Goal: Transaction & Acquisition: Download file/media

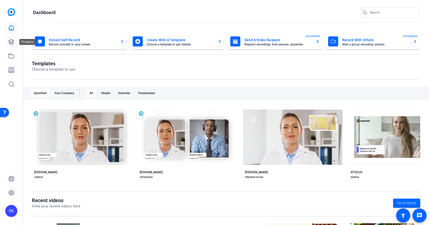
click at [14, 43] on icon at bounding box center [11, 41] width 5 height 5
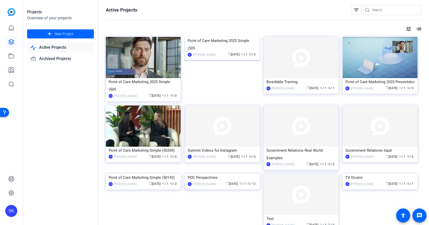
click at [230, 52] on div "Point of Care Marketing 2025 Simple (505" at bounding box center [222, 44] width 69 height 15
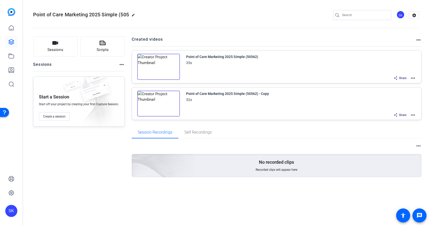
click at [411, 79] on mat-icon "more_horiz" at bounding box center [413, 78] width 6 height 6
click at [401, 85] on span "Edit in Creator" at bounding box center [394, 84] width 35 height 6
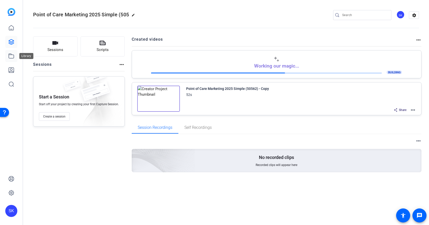
click at [10, 59] on icon at bounding box center [11, 56] width 6 height 6
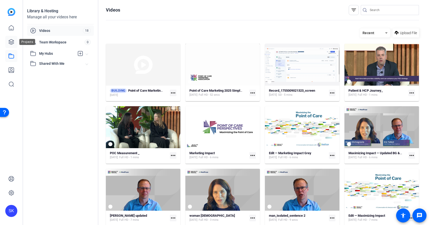
click at [12, 42] on icon at bounding box center [11, 41] width 5 height 5
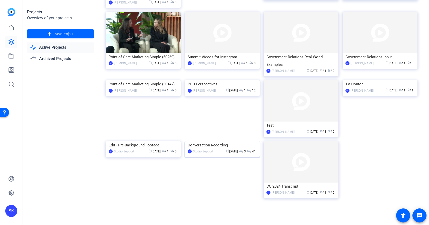
scroll to position [95, 0]
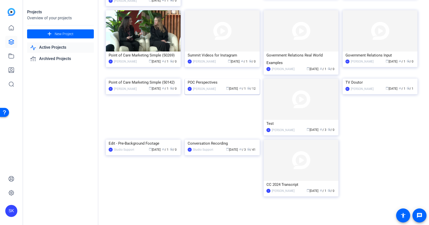
click at [205, 86] on div "POC Perspectives" at bounding box center [222, 83] width 69 height 8
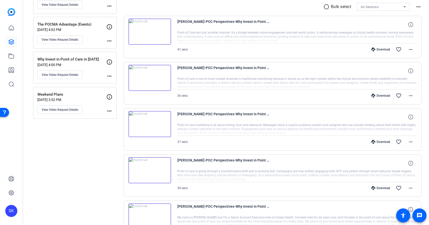
scroll to position [94, 0]
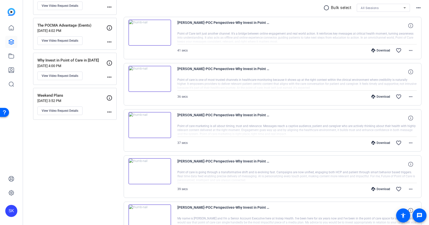
click at [148, 33] on img at bounding box center [150, 33] width 43 height 26
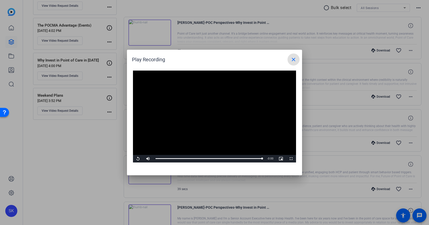
click at [292, 63] on span at bounding box center [294, 59] width 12 height 12
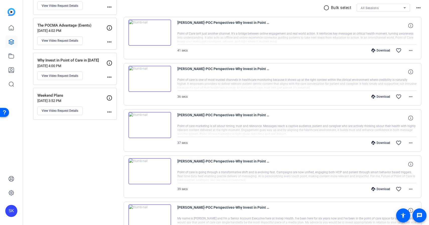
click at [150, 80] on img at bounding box center [150, 79] width 43 height 26
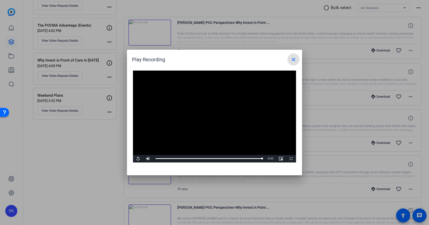
click at [320, 119] on div at bounding box center [214, 112] width 429 height 225
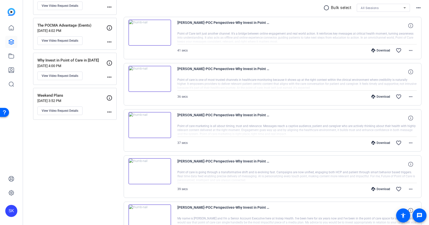
click at [151, 124] on img at bounding box center [150, 125] width 43 height 26
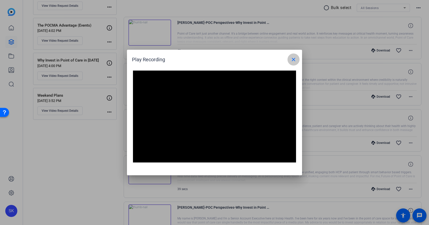
click at [292, 62] on mat-icon "close" at bounding box center [294, 59] width 6 height 6
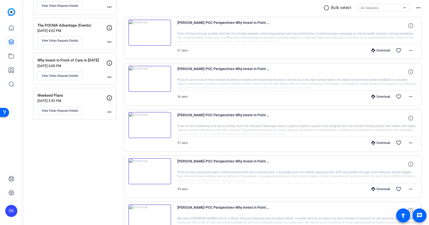
click at [149, 171] on img at bounding box center [150, 171] width 43 height 26
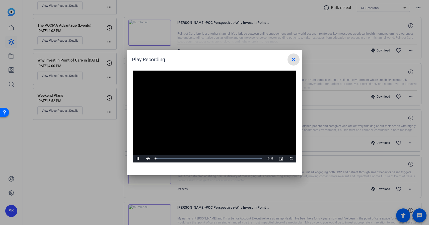
click at [204, 115] on video "Video Player" at bounding box center [214, 117] width 163 height 92
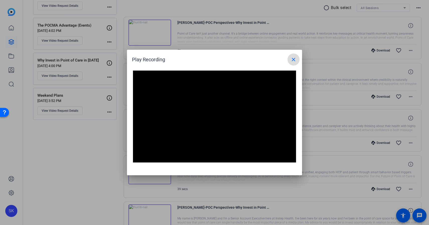
click at [293, 62] on mat-icon "close" at bounding box center [294, 59] width 6 height 6
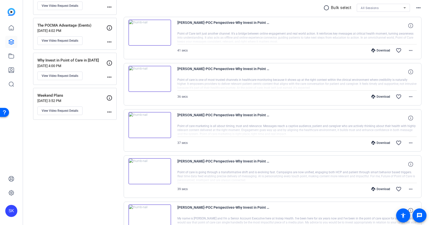
click at [239, 128] on div at bounding box center [298, 130] width 240 height 13
click at [236, 125] on div at bounding box center [298, 130] width 240 height 13
click at [410, 119] on icon at bounding box center [410, 117] width 5 height 5
click at [357, 127] on div at bounding box center [298, 130] width 240 height 13
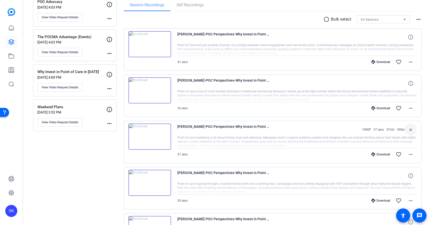
scroll to position [82, 0]
click at [412, 64] on mat-icon "more_horiz" at bounding box center [411, 63] width 6 height 6
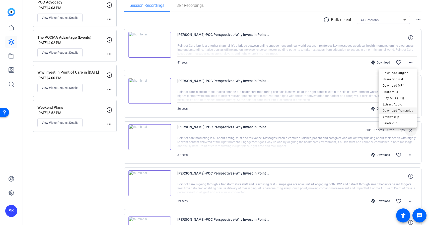
click at [402, 109] on span "Download Transcript" at bounding box center [398, 111] width 30 height 6
click at [412, 107] on mat-icon "more_horiz" at bounding box center [411, 109] width 6 height 6
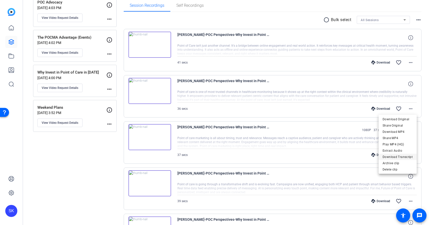
click at [399, 156] on span "Download Transcript" at bounding box center [398, 157] width 30 height 6
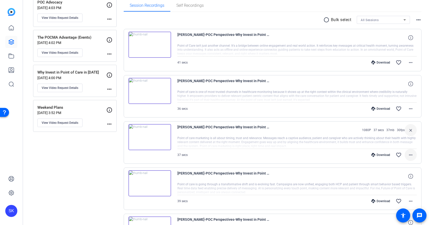
click at [414, 155] on mat-icon "more_horiz" at bounding box center [411, 155] width 6 height 6
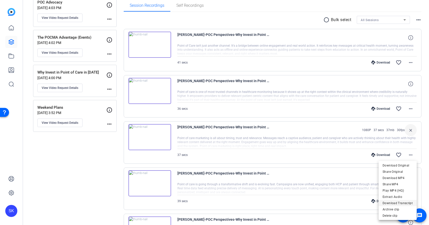
click at [400, 203] on span "Download Transcript" at bounding box center [398, 203] width 30 height 6
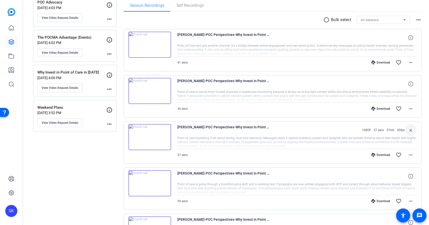
scroll to position [97, 0]
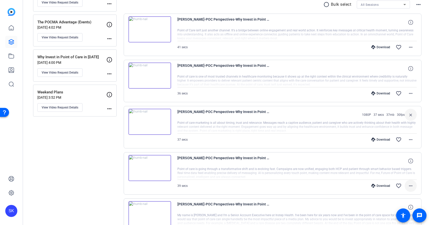
click at [411, 185] on mat-icon "more_horiz" at bounding box center [411, 186] width 6 height 6
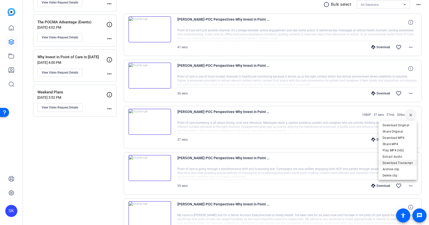
click at [404, 162] on span "Download Transcript" at bounding box center [398, 163] width 30 height 6
